Goal: Information Seeking & Learning: Obtain resource

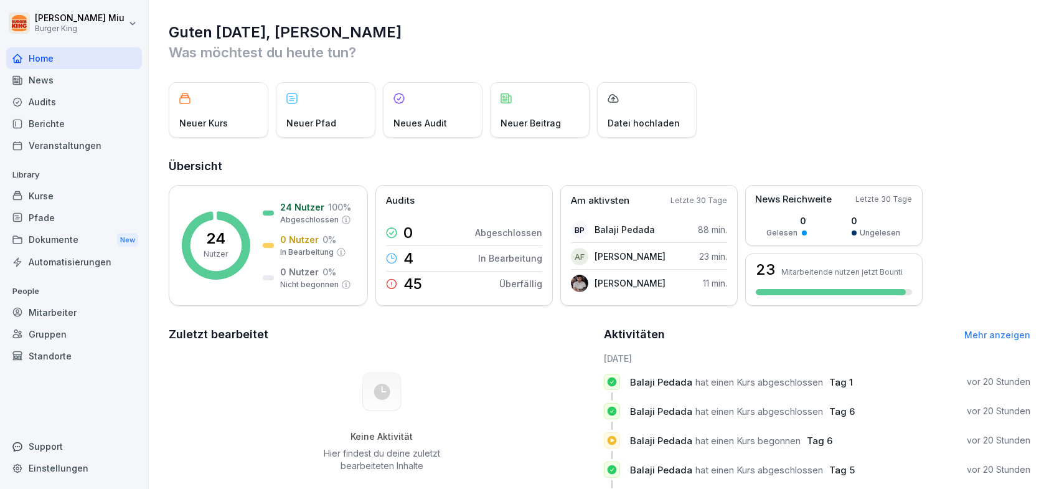
click at [72, 80] on div "News" at bounding box center [74, 80] width 136 height 22
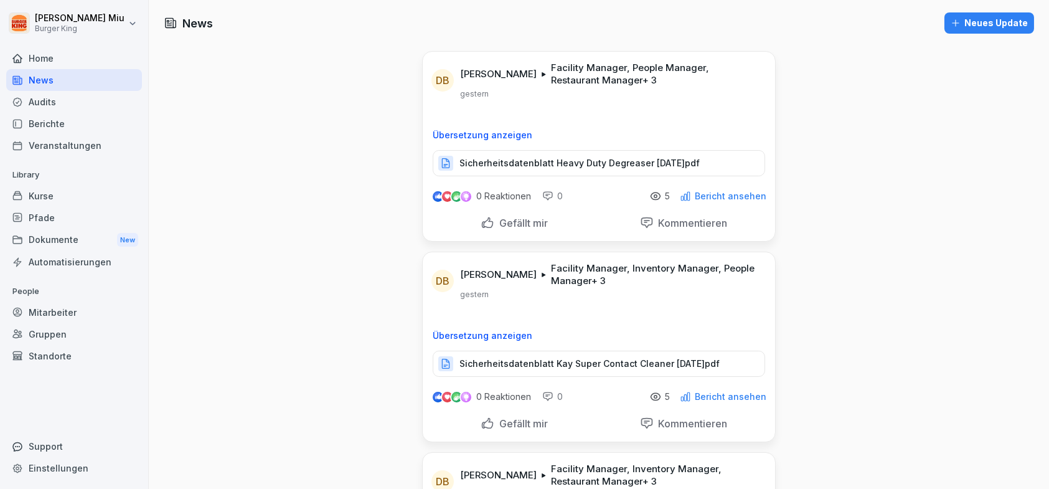
click at [587, 163] on p "Sicherheitsdatenblatt Heavy Duty Degreaser [DATE]pdf" at bounding box center [579, 163] width 240 height 12
click at [516, 225] on p "Gefällt mir" at bounding box center [521, 223] width 54 height 12
click at [594, 360] on p "Sicherheitsdatenblatt Kay Super Contact Cleaner [DATE]pdf" at bounding box center [589, 363] width 260 height 12
click at [487, 421] on div "Gefällt mir" at bounding box center [514, 424] width 67 height 14
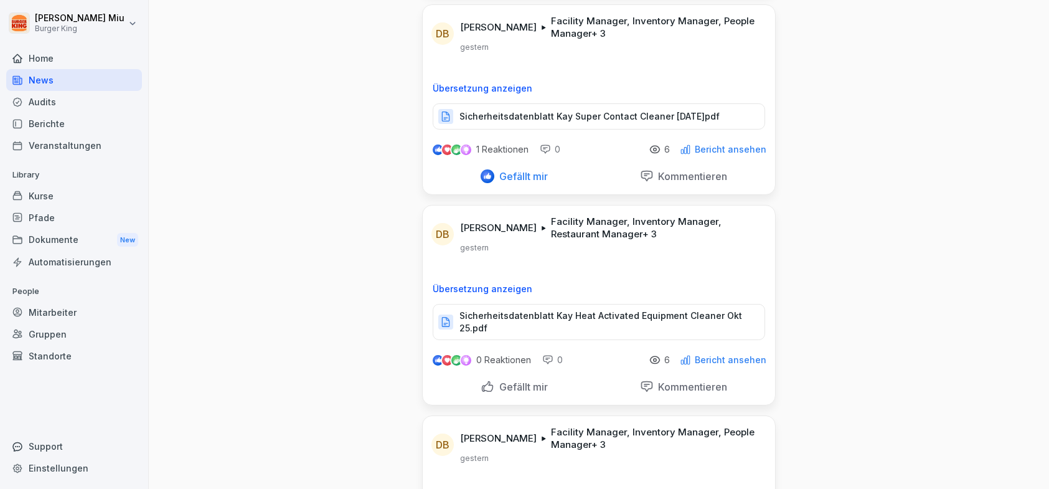
scroll to position [249, 0]
click at [487, 382] on div "Gefällt mir" at bounding box center [514, 385] width 67 height 14
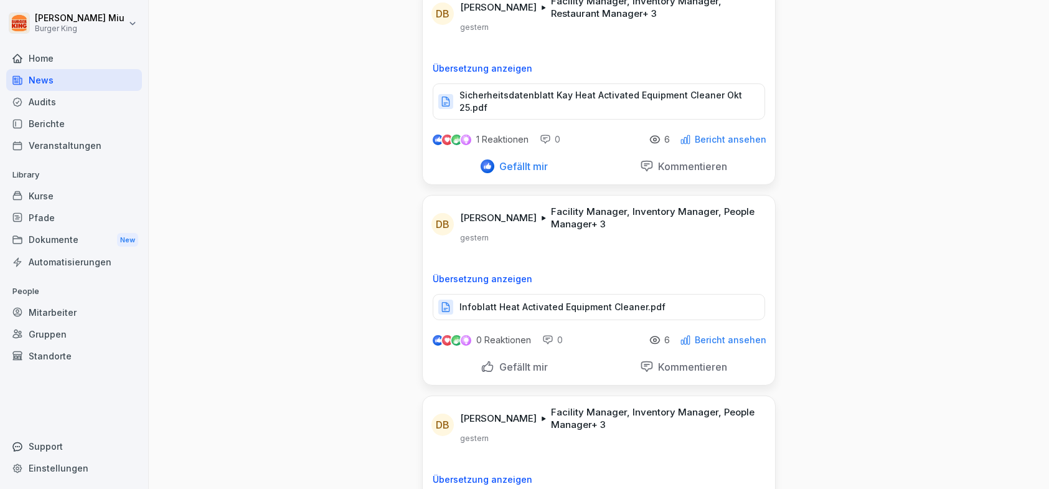
scroll to position [498, 0]
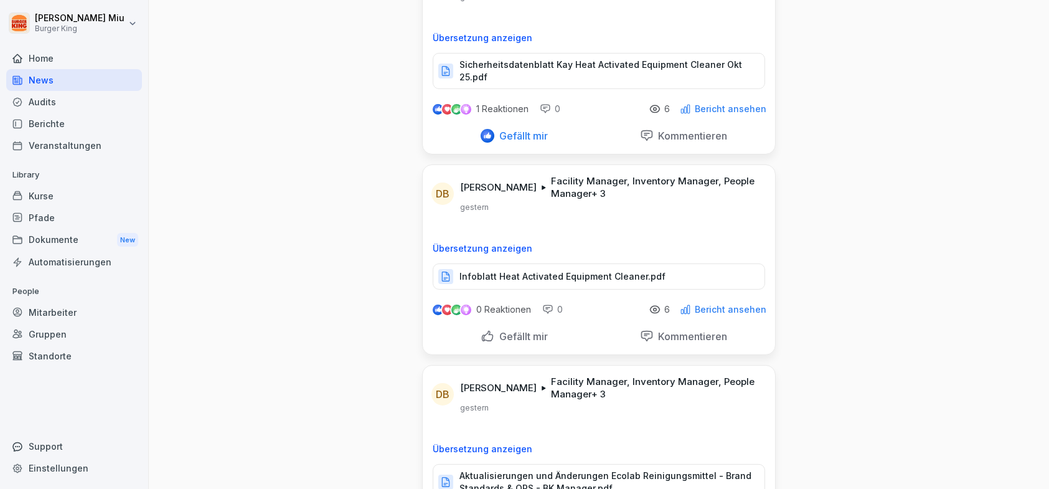
click at [555, 272] on p "Infoblatt Heat Activated Equipment Cleaner.pdf" at bounding box center [562, 276] width 206 height 12
click at [483, 332] on div "Gefällt mir" at bounding box center [514, 336] width 67 height 14
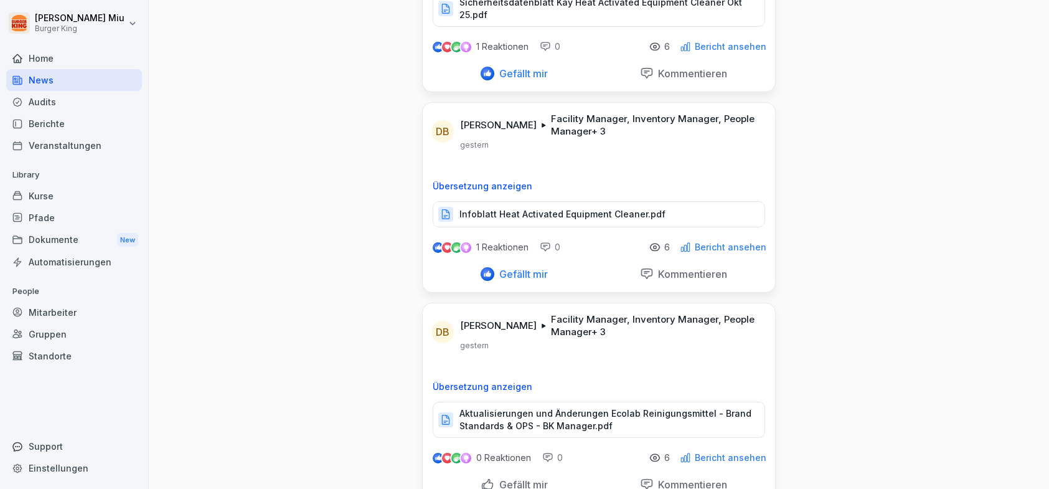
scroll to position [623, 0]
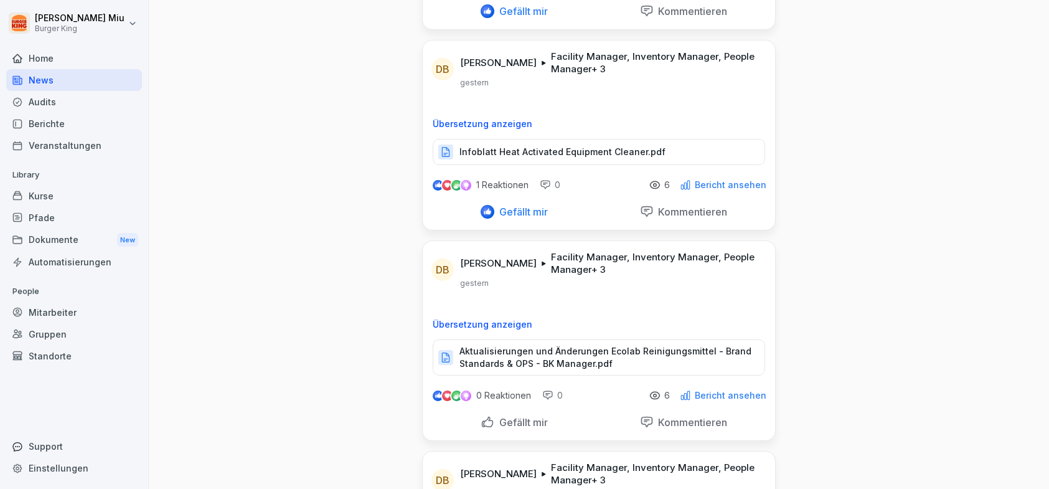
click at [502, 356] on p "Aktualisierungen und Änderungen Ecolab Reinigungsmittel - Brand Standards & OPS…" at bounding box center [605, 357] width 293 height 25
click at [483, 420] on div "Gefällt mir" at bounding box center [514, 422] width 67 height 14
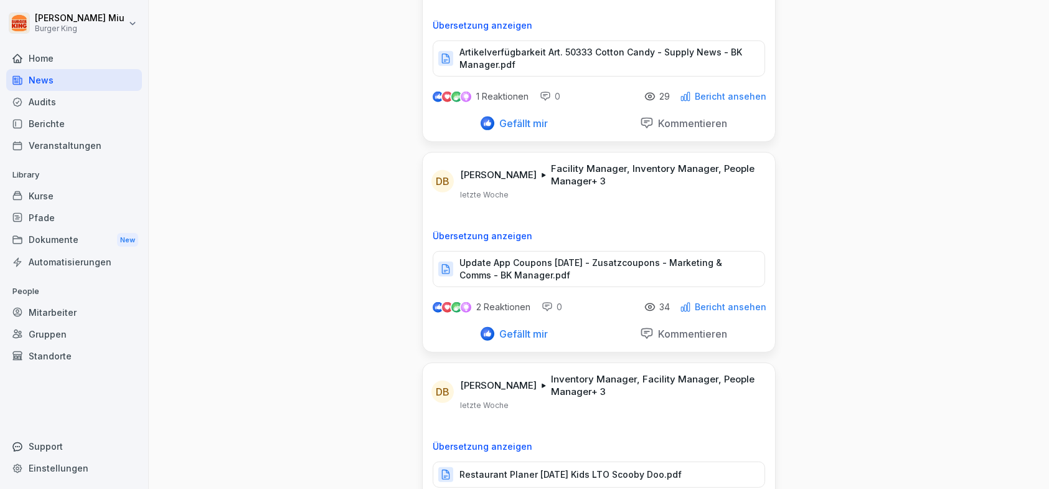
scroll to position [1743, 0]
